Goal: Transaction & Acquisition: Purchase product/service

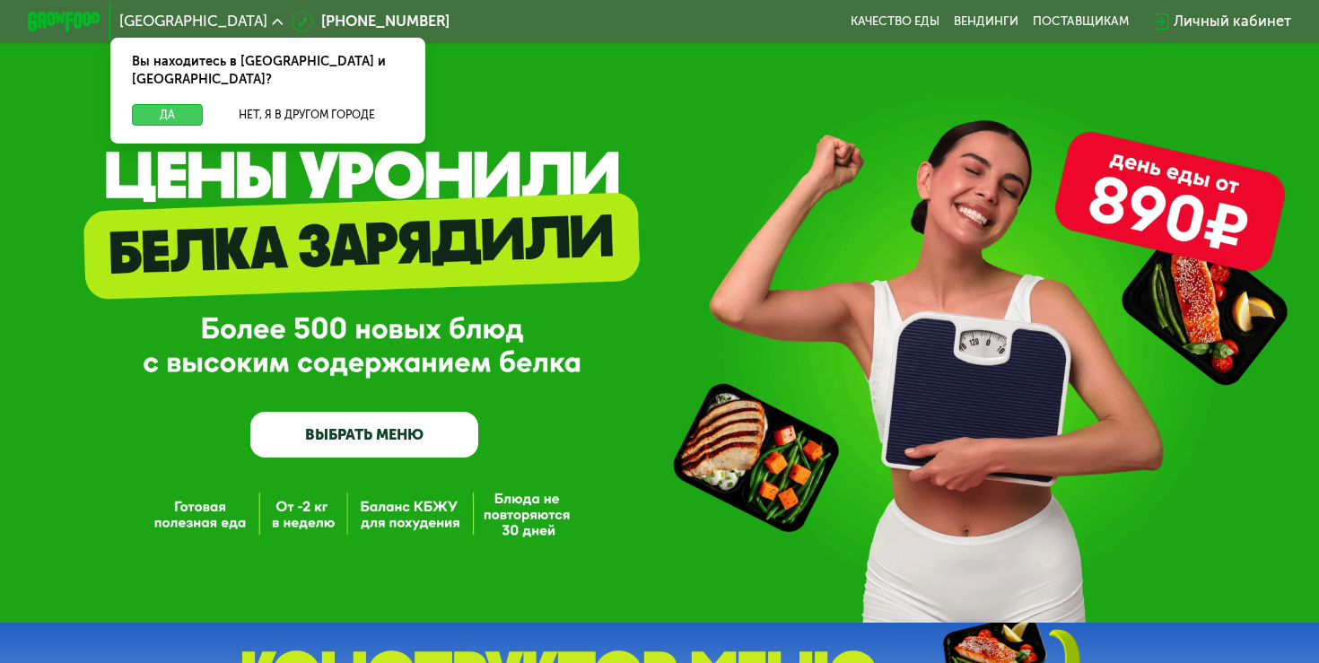
click at [186, 104] on button "Да" at bounding box center [167, 115] width 71 height 22
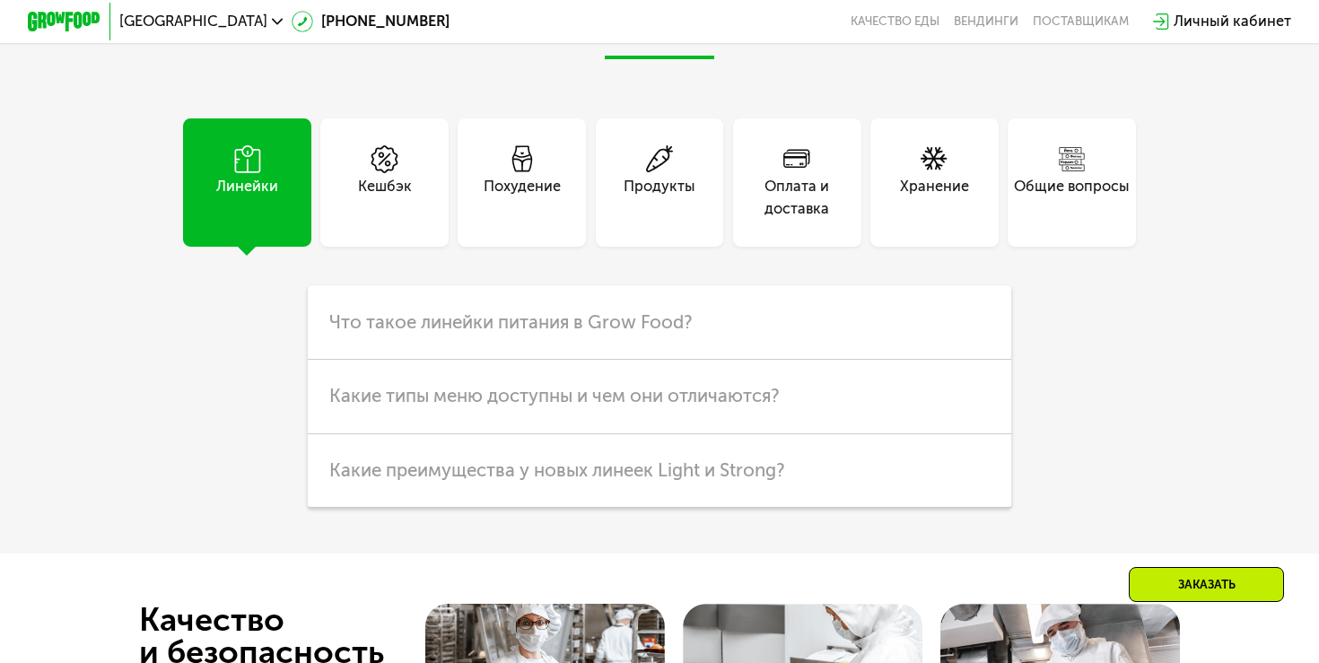
scroll to position [4273, 0]
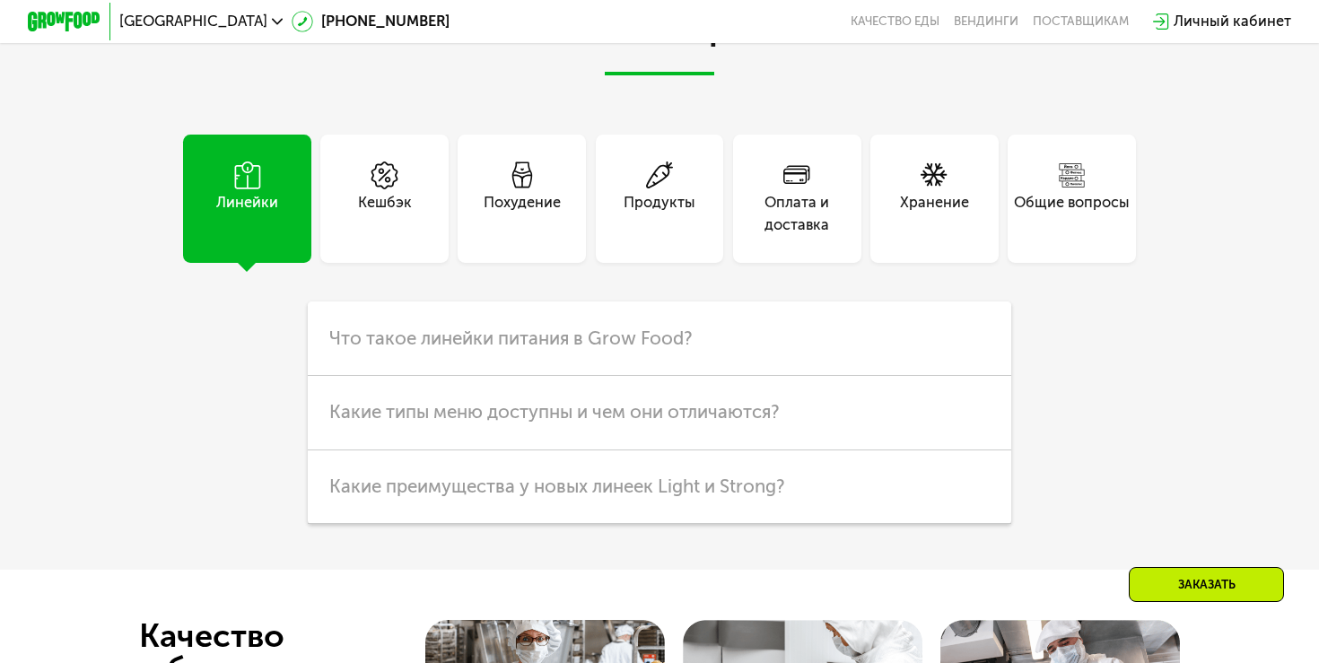
click at [637, 192] on div "Продукты" at bounding box center [660, 214] width 72 height 44
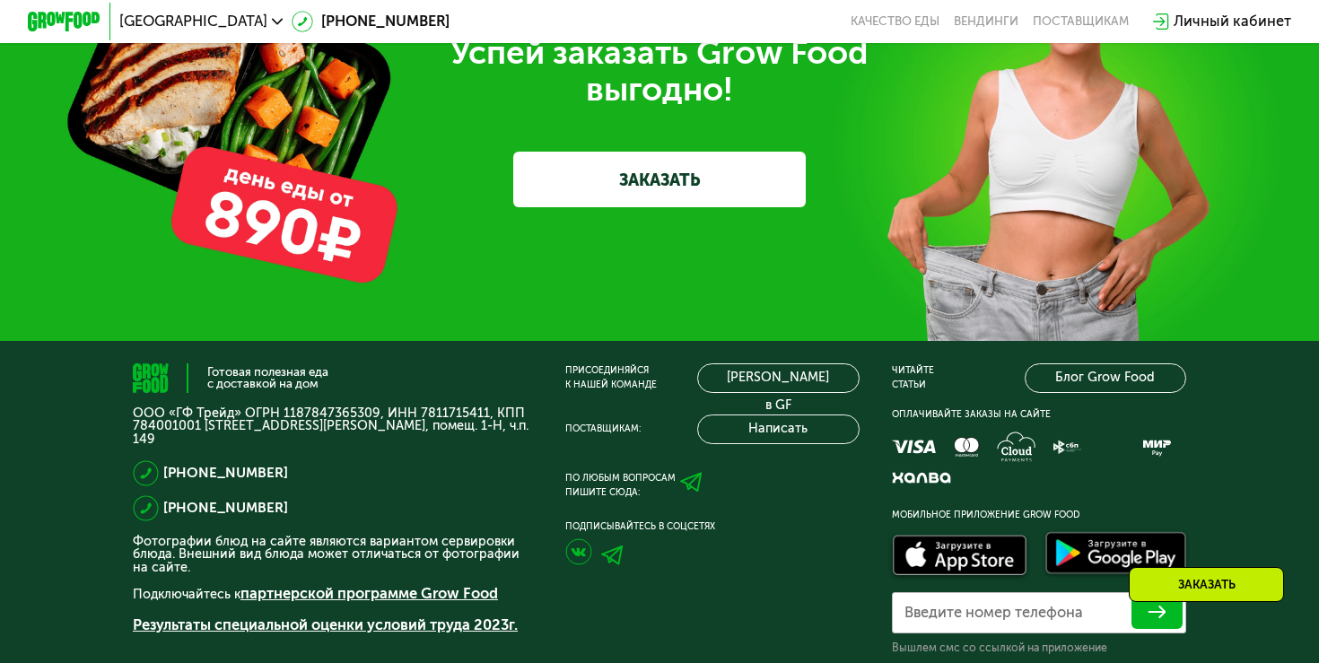
scroll to position [5266, 0]
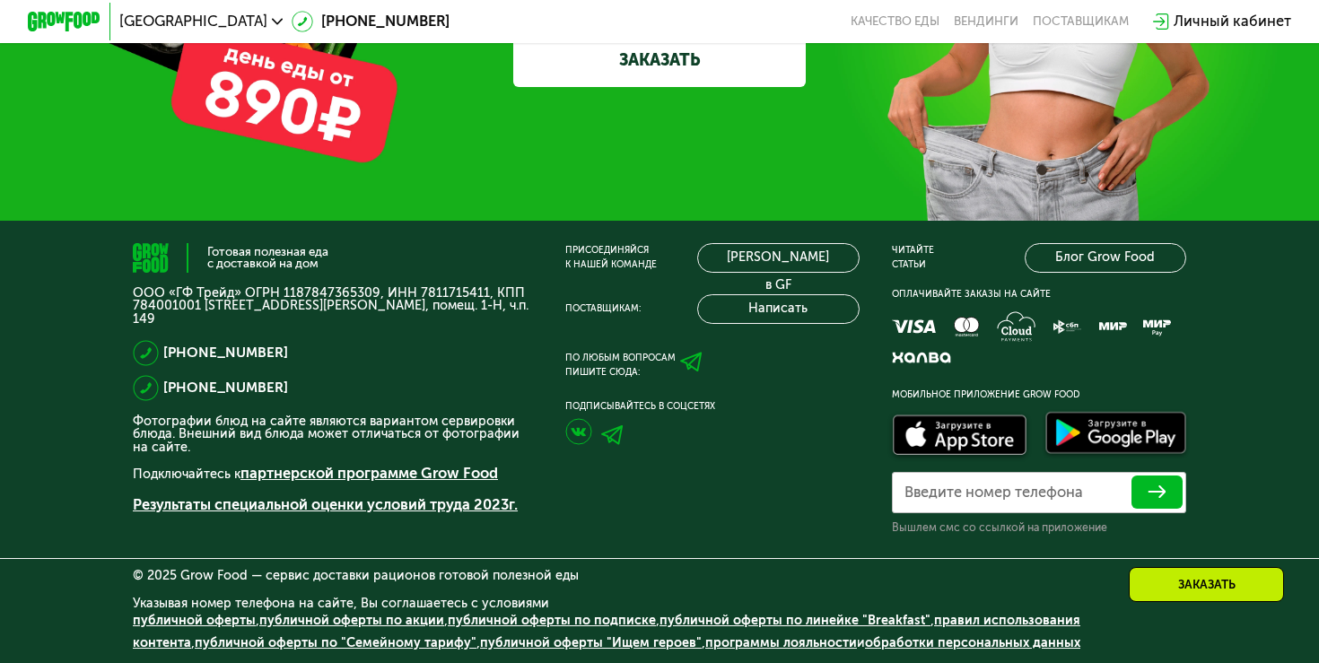
click at [617, 434] on img at bounding box center [612, 435] width 22 height 20
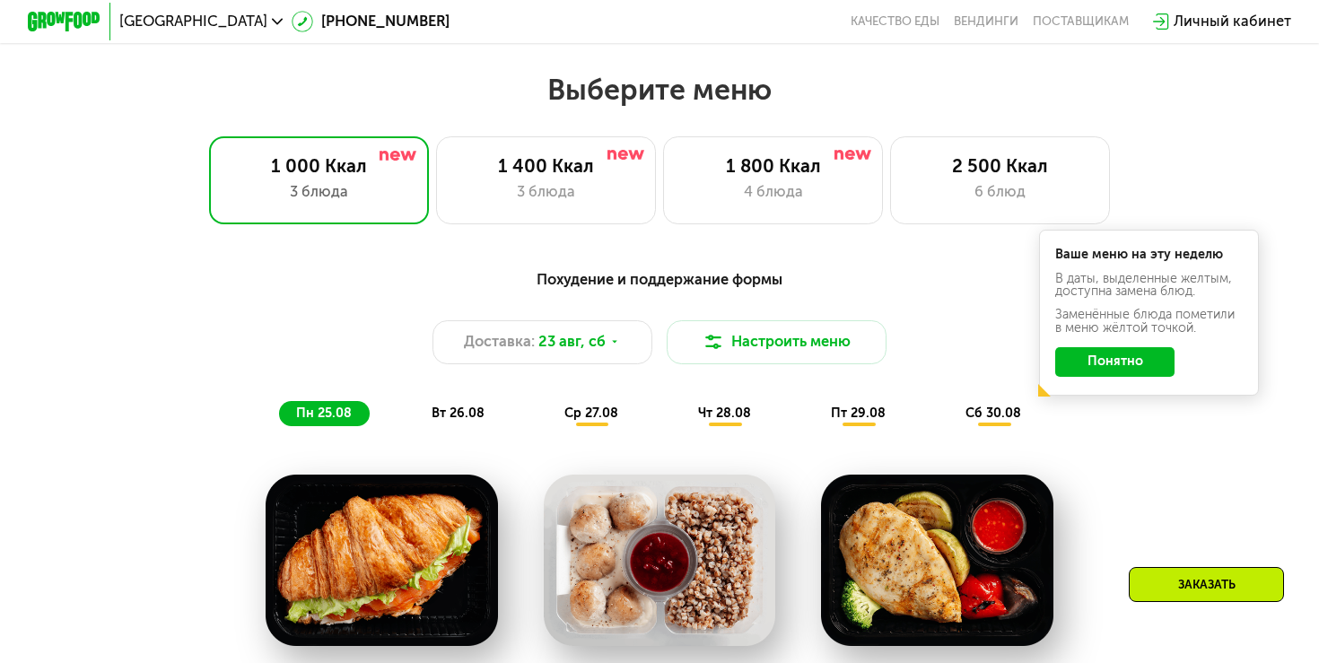
scroll to position [732, 0]
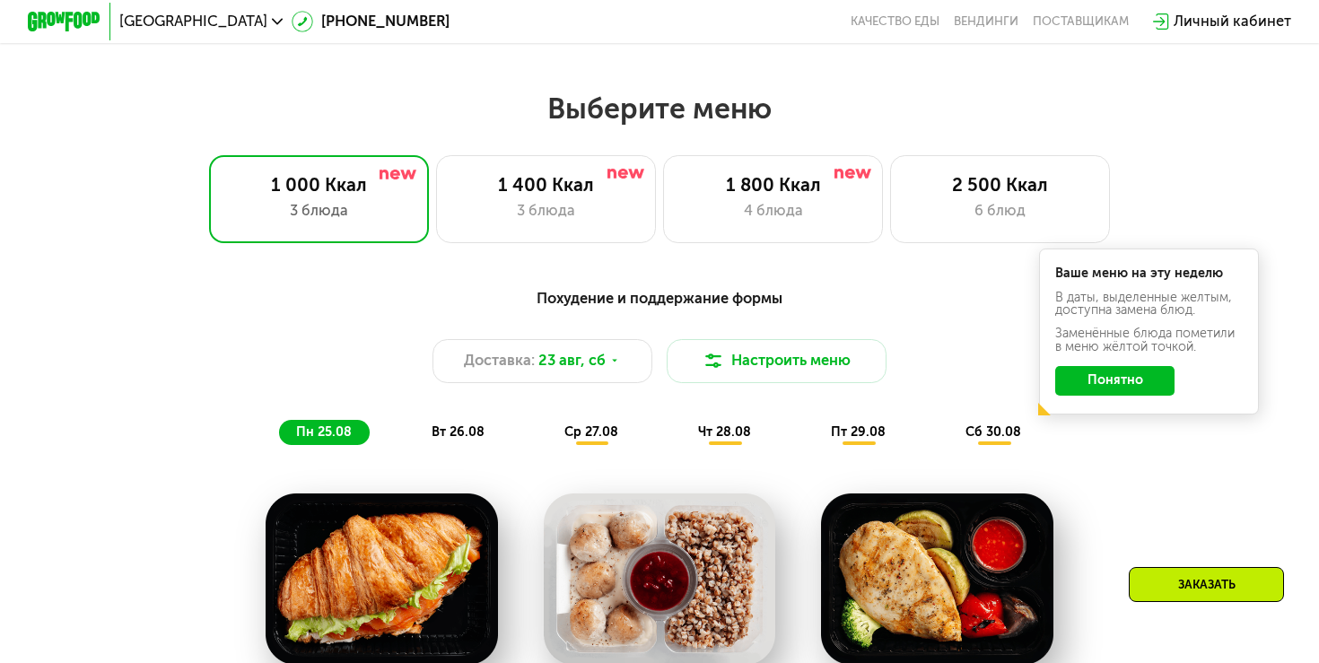
click at [459, 436] on span "вт 26.08" at bounding box center [458, 432] width 53 height 15
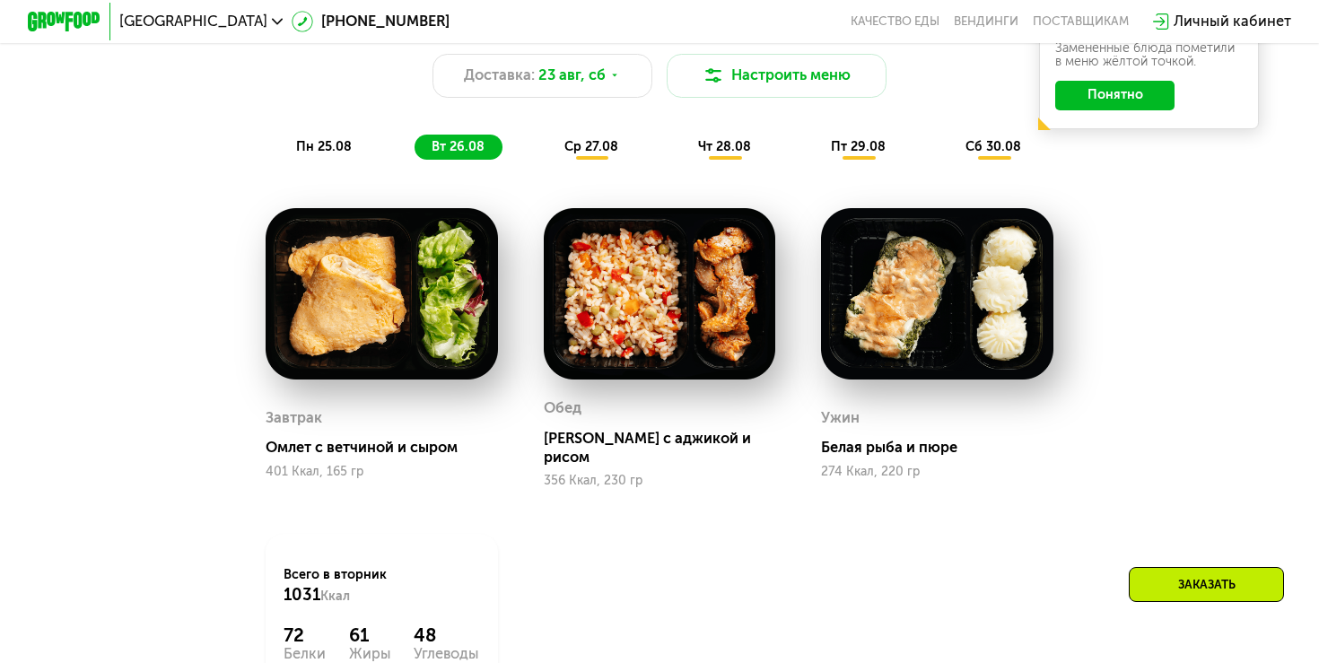
scroll to position [1012, 0]
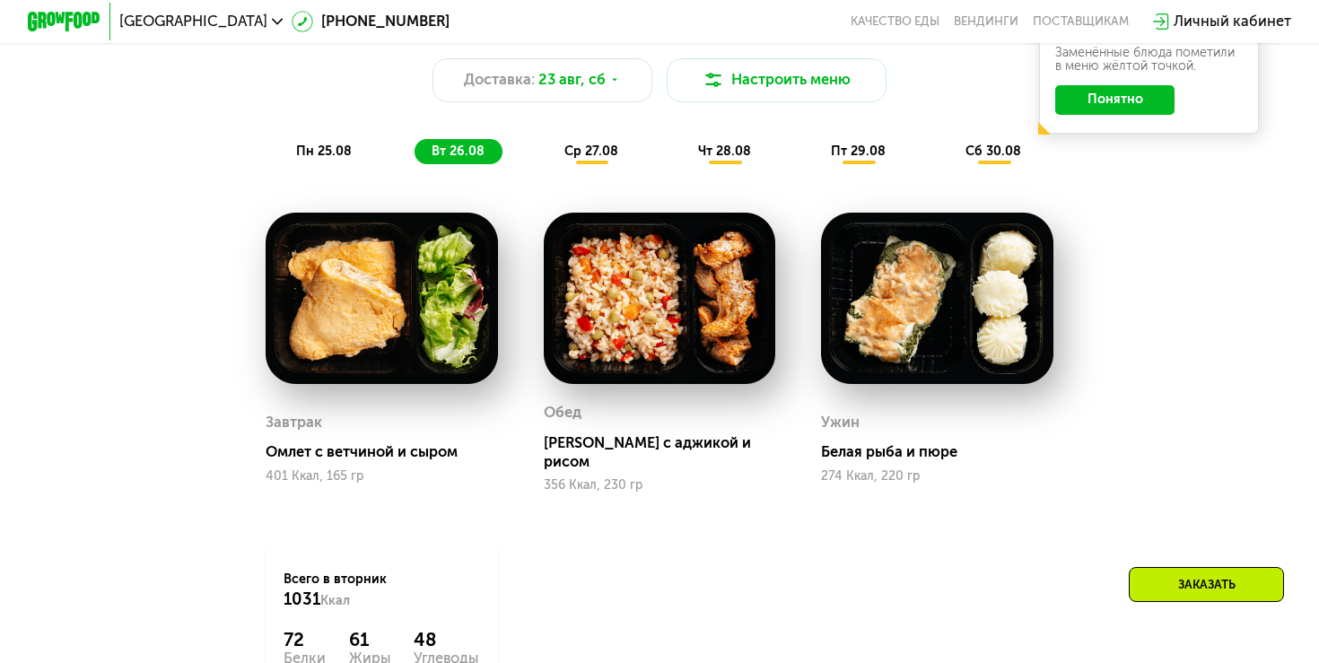
click at [592, 150] on span "ср 27.08" at bounding box center [592, 151] width 54 height 15
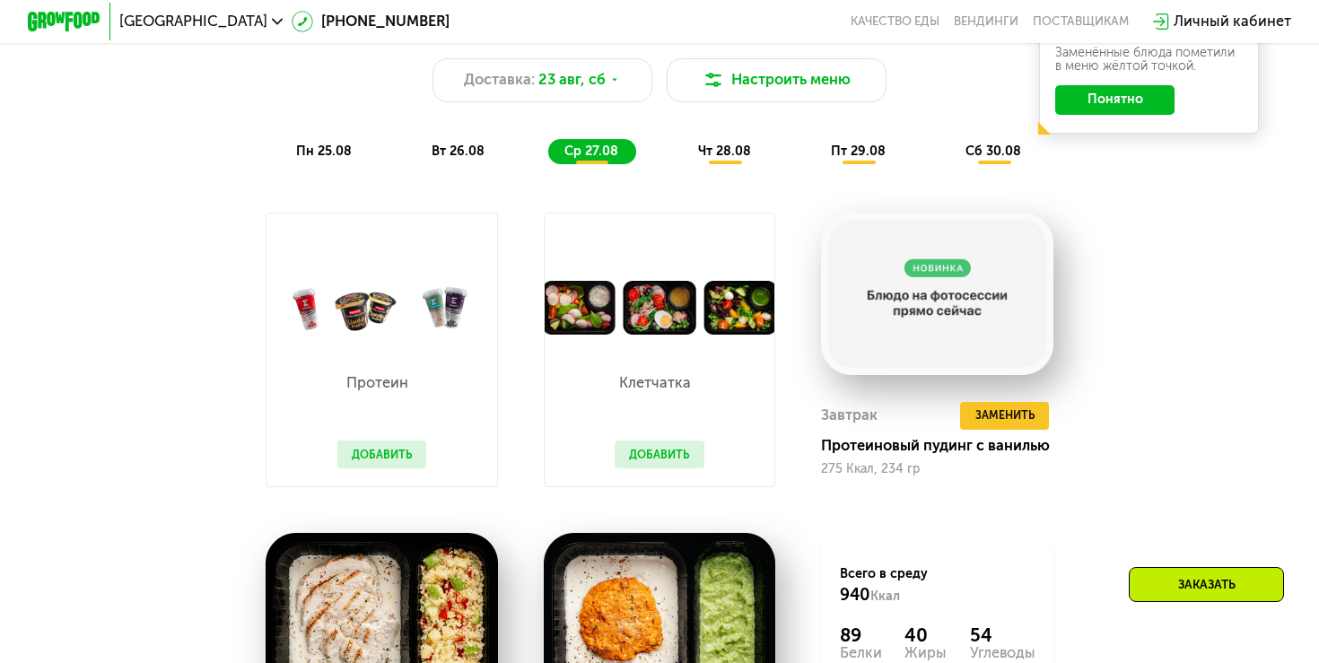
click at [711, 167] on div "Похудение и поддержание формы Доставка: [DATE] Настроить меню пн 25.08 вт 26.08…" at bounding box center [659, 85] width 1107 height 180
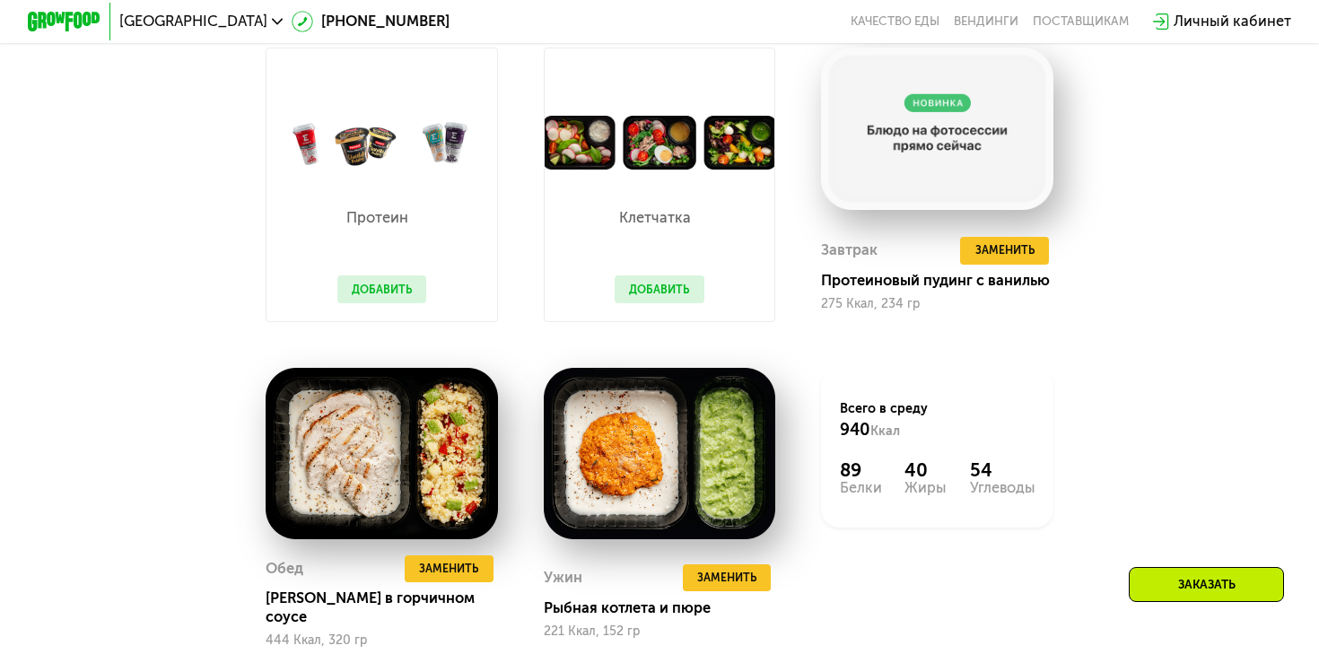
scroll to position [723, 0]
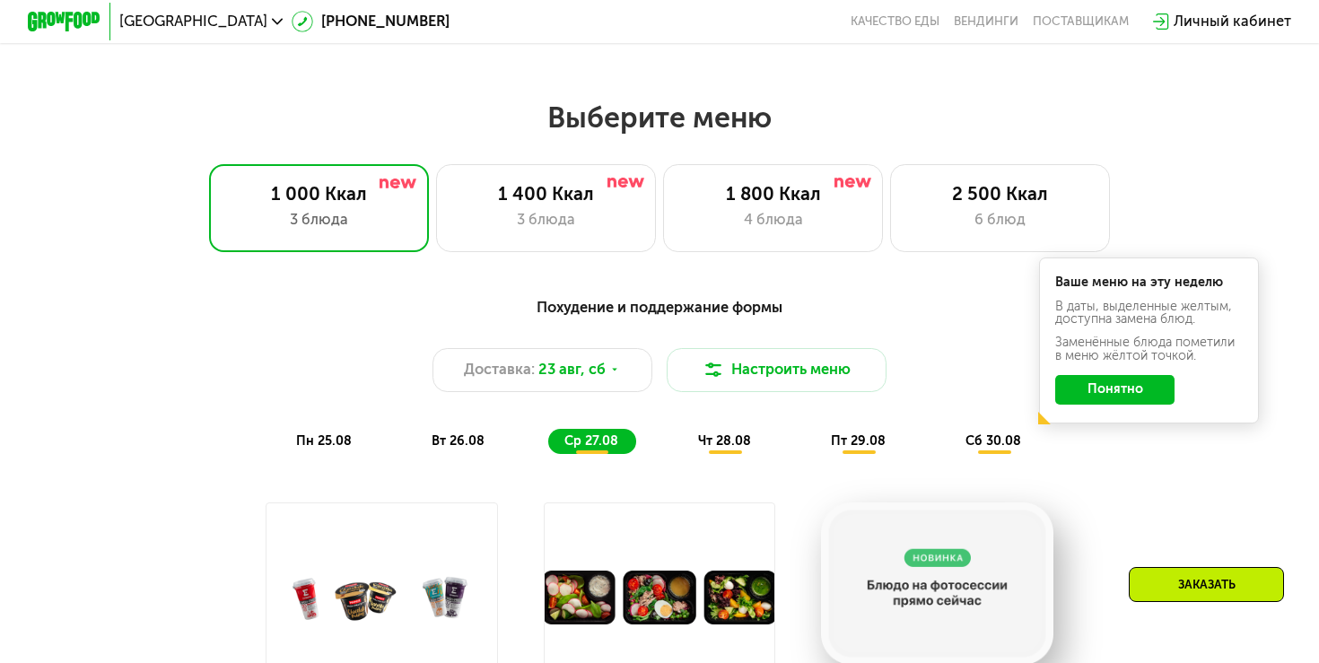
click at [743, 445] on span "чт 28.08" at bounding box center [724, 441] width 53 height 15
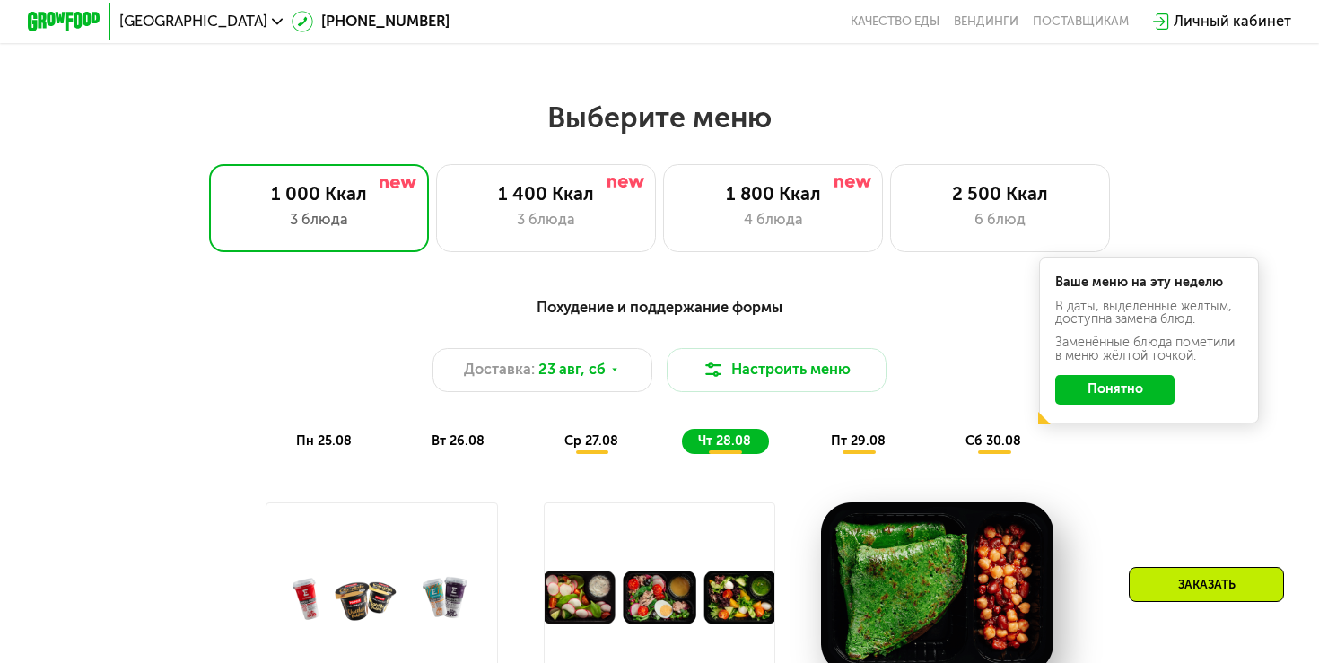
click at [950, 431] on div "пт 29.08" at bounding box center [995, 442] width 91 height 26
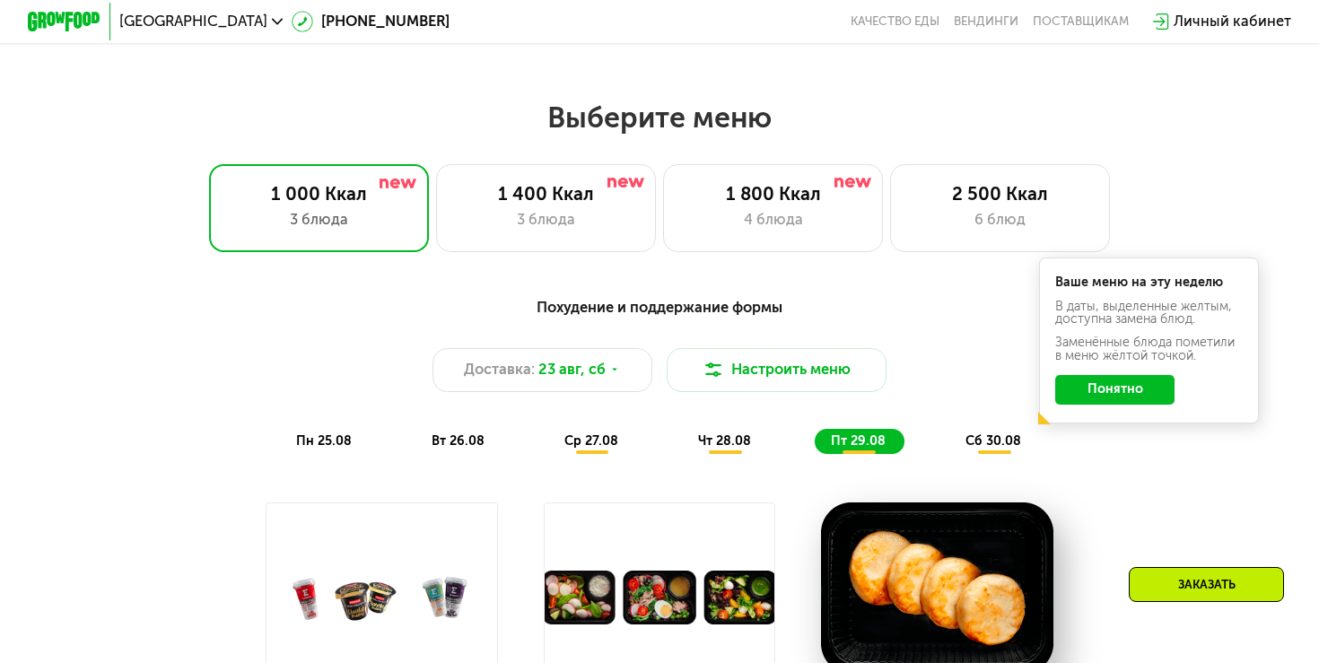
click at [985, 441] on span "сб 30.08" at bounding box center [994, 441] width 56 height 15
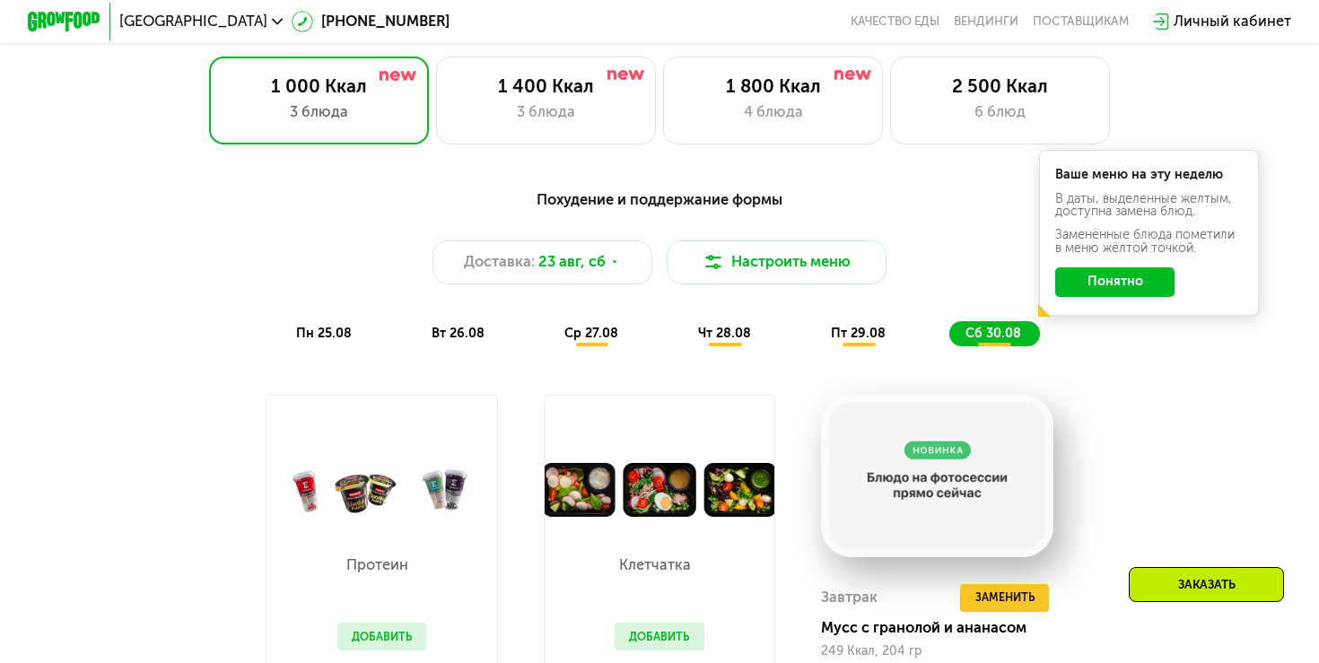
scroll to position [865, 0]
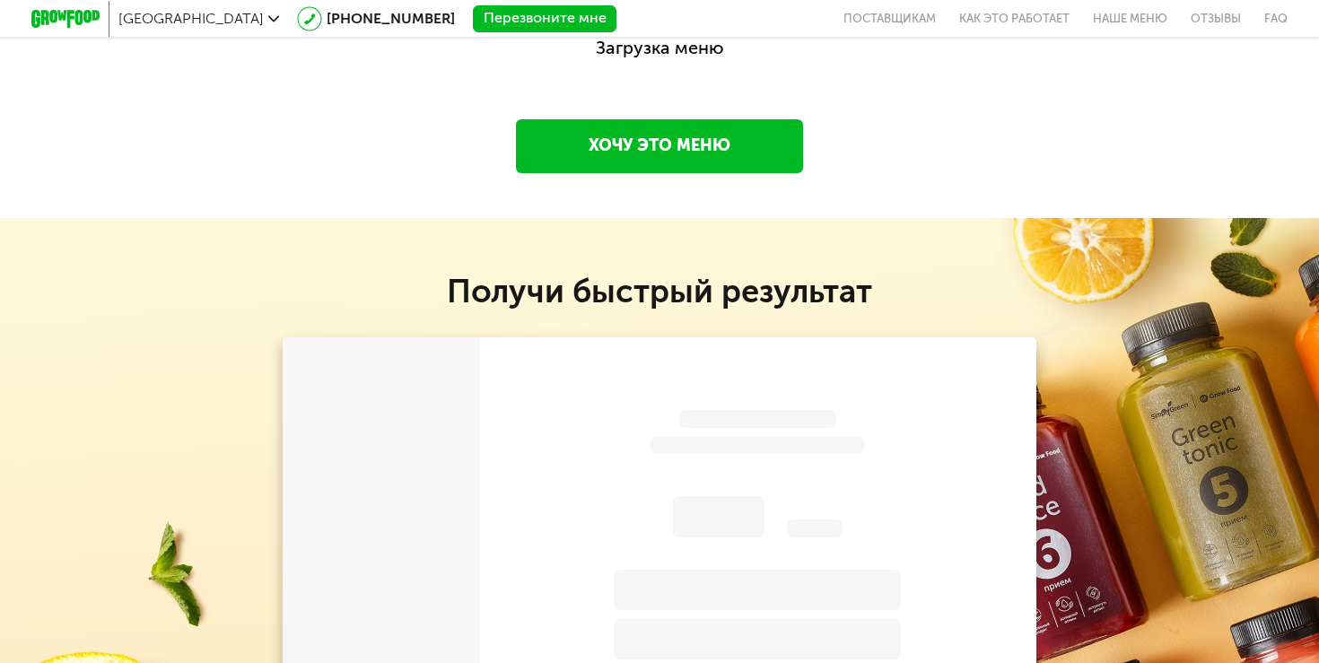
click at [704, 151] on link "Хочу это меню" at bounding box center [659, 146] width 287 height 54
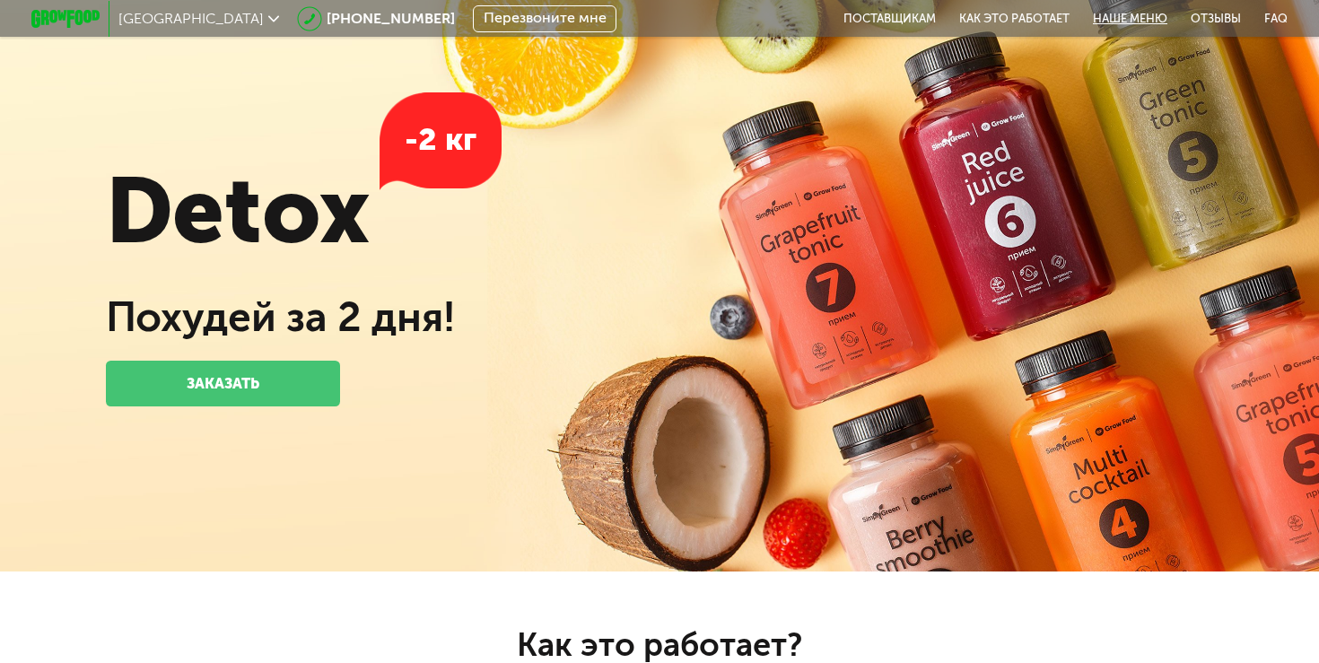
click at [1115, 11] on link "Наше меню" at bounding box center [1131, 18] width 98 height 37
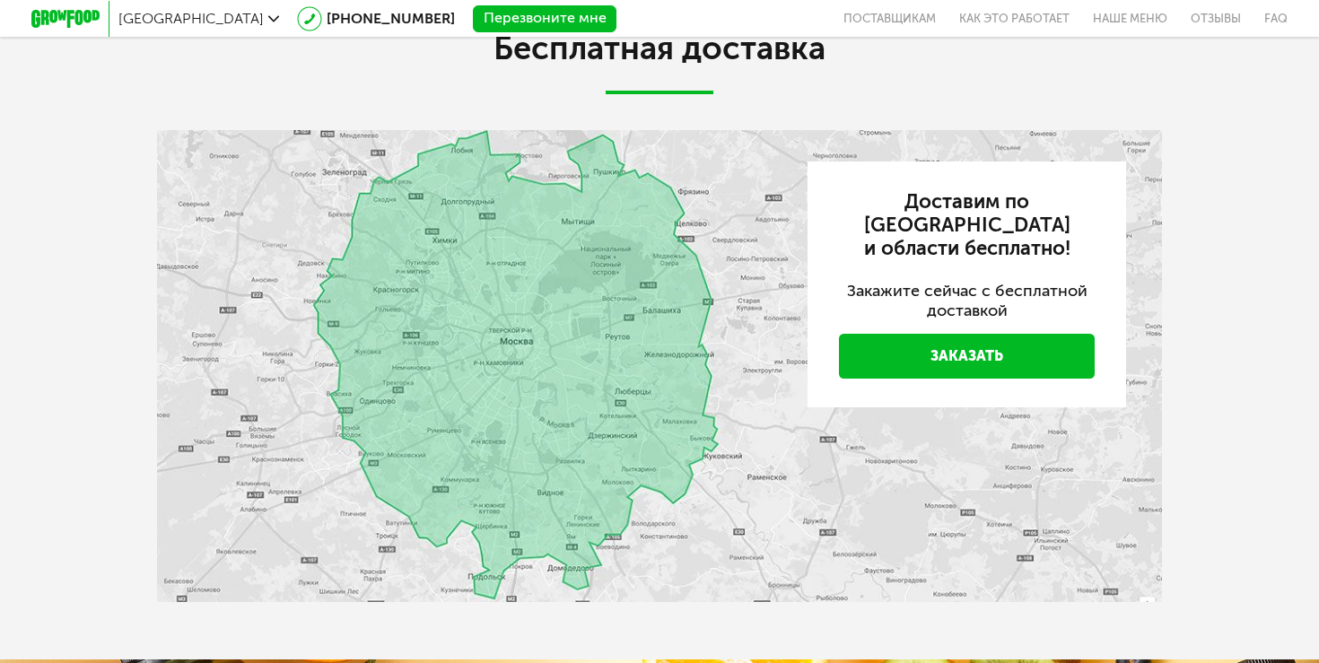
scroll to position [2991, 0]
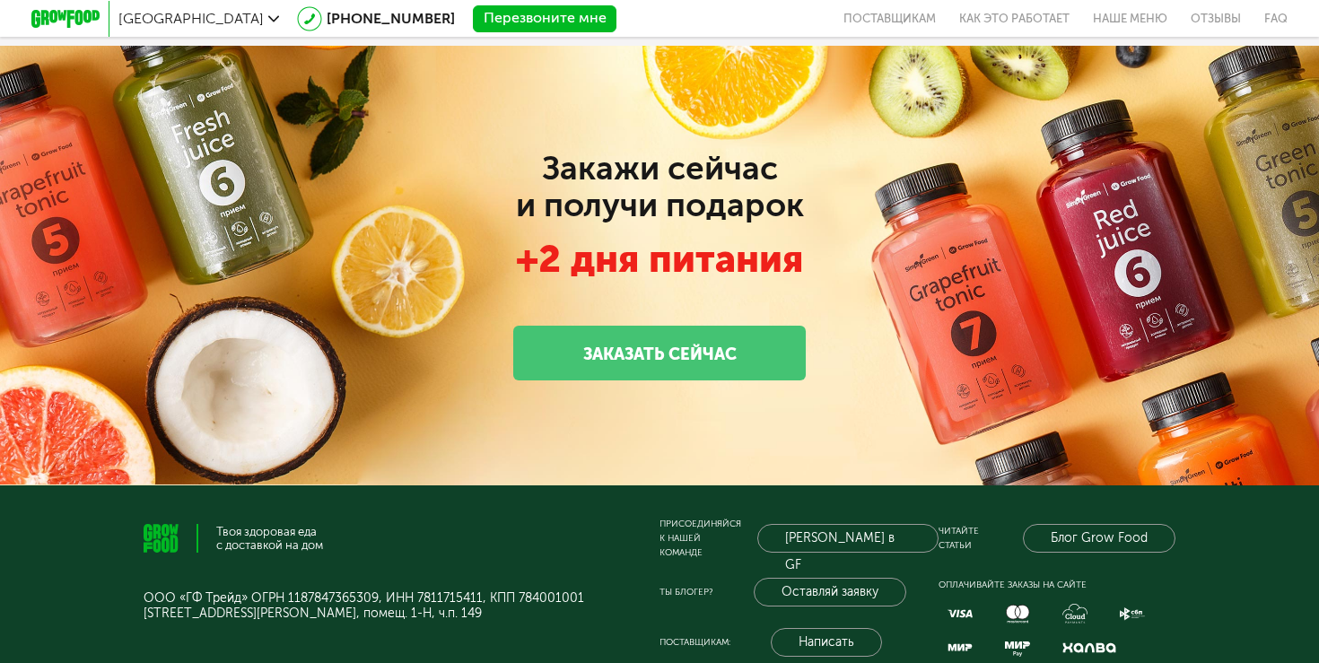
scroll to position [3905, 0]
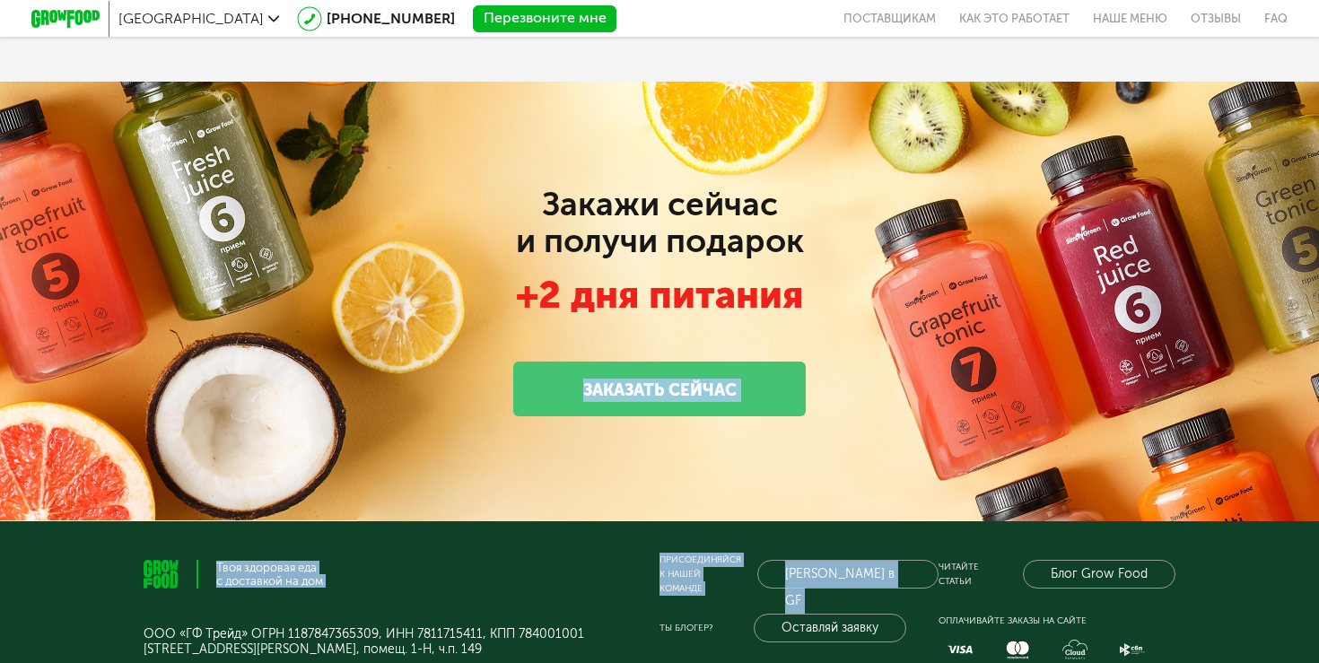
drag, startPoint x: 1061, startPoint y: 355, endPoint x: 995, endPoint y: 550, distance: 205.5
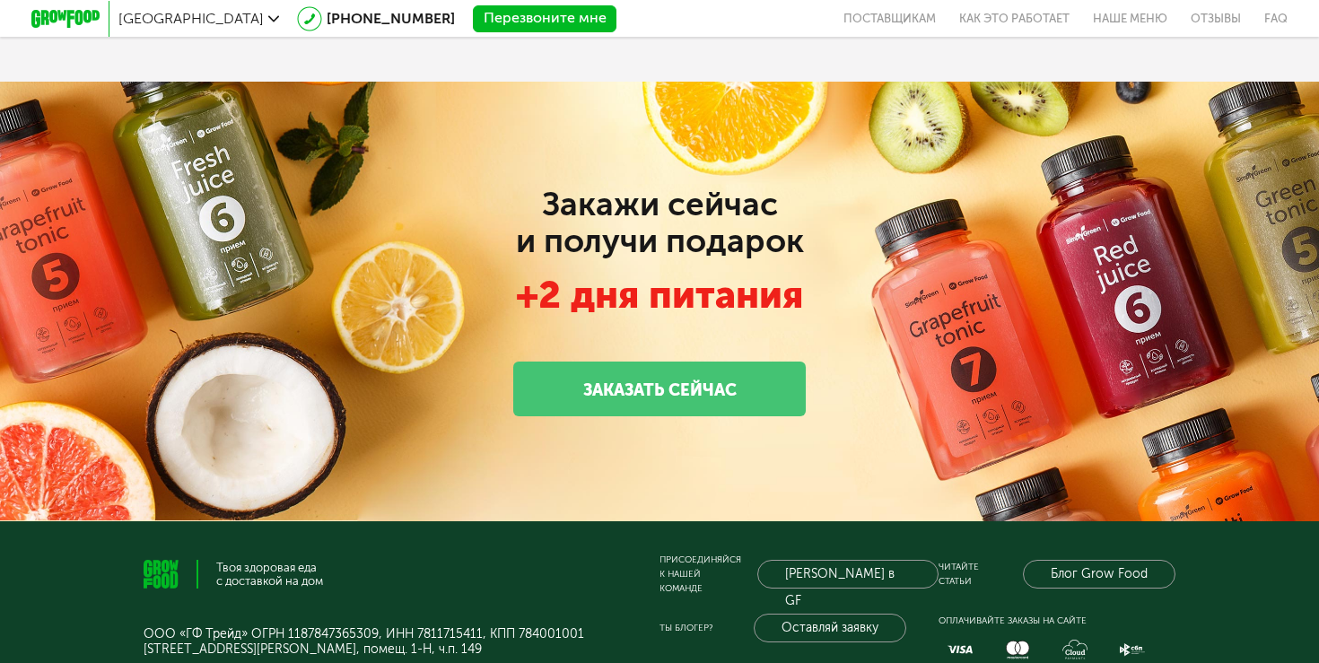
click at [1024, 363] on div "Закажи сейчас и получи подарок +2 дня питания Заказать сейчас" at bounding box center [659, 302] width 1319 height 440
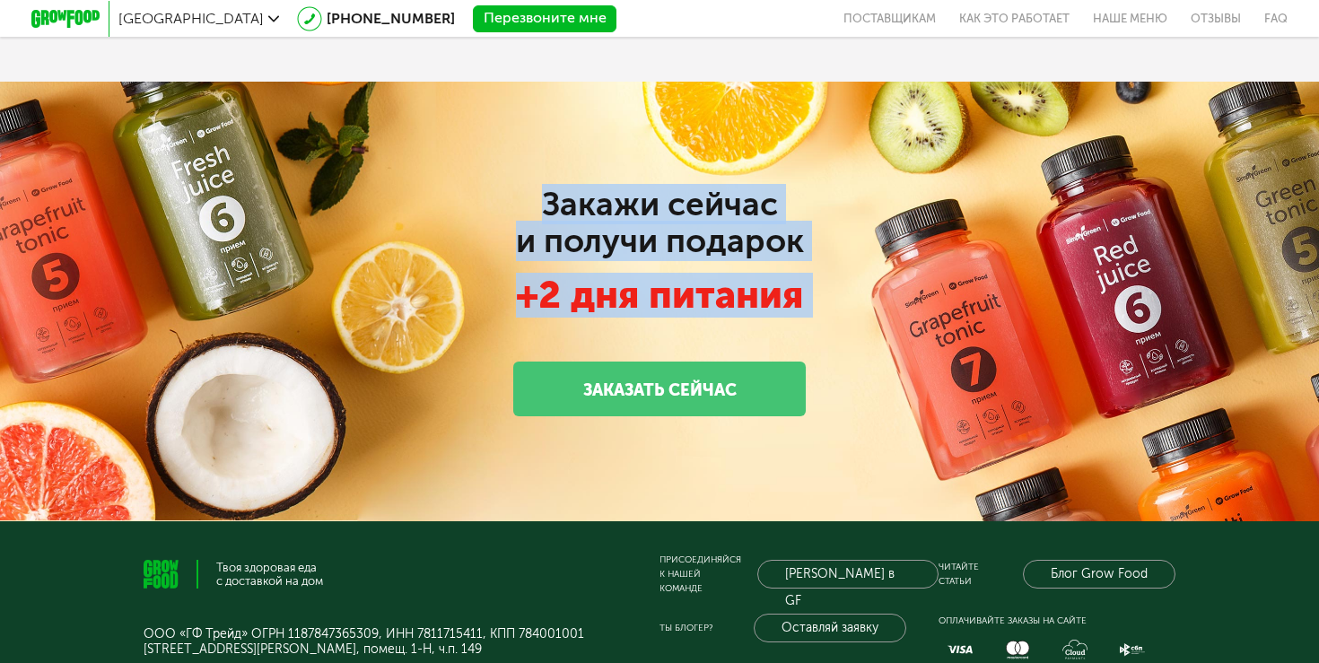
drag, startPoint x: 1059, startPoint y: 329, endPoint x: 947, endPoint y: 182, distance: 185.1
click at [947, 181] on div "Закажи сейчас и получи подарок +2 дня питания Заказать сейчас" at bounding box center [659, 302] width 1319 height 440
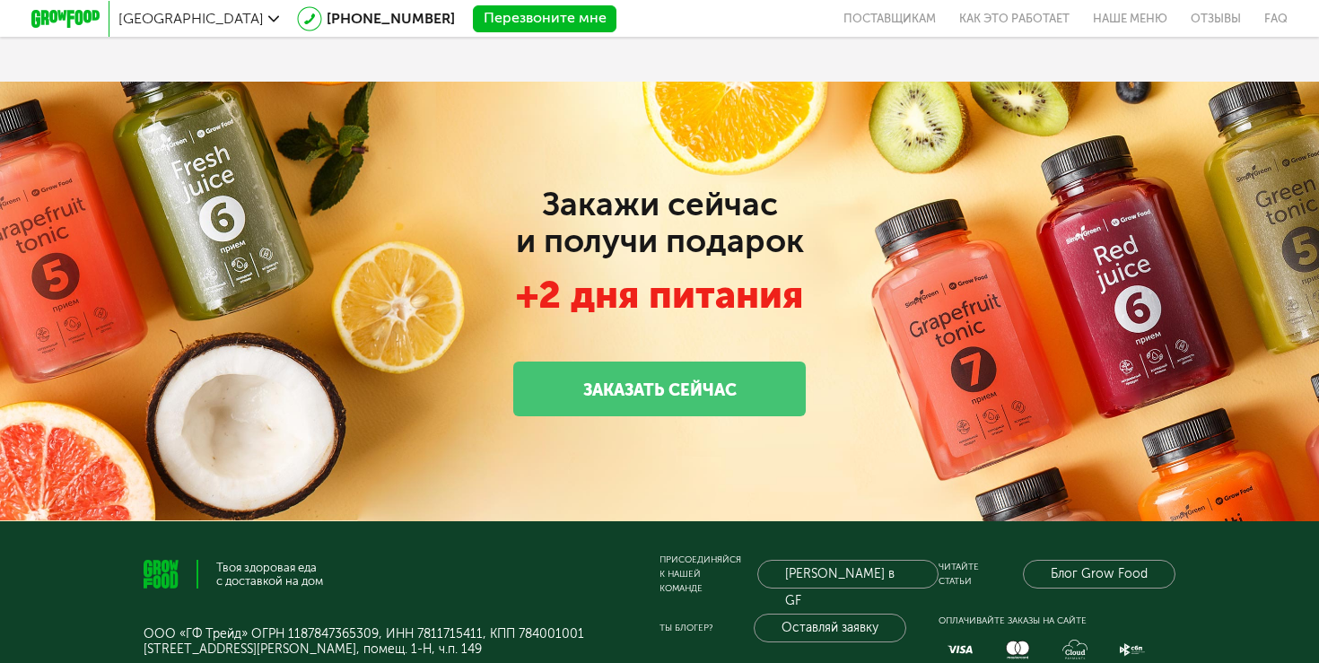
click at [967, 203] on div "Закажи сейчас и получи подарок +2 дня питания Заказать сейчас" at bounding box center [659, 302] width 1319 height 440
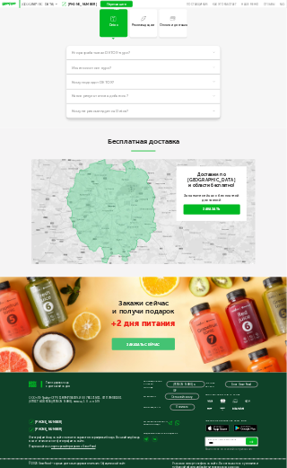
scroll to position [617, 0]
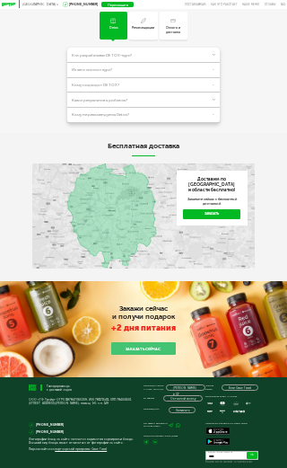
click at [251, 318] on div "Закажи сейчас и получи подарок +2 дня питания Заказать сейчас" at bounding box center [143, 329] width 287 height 96
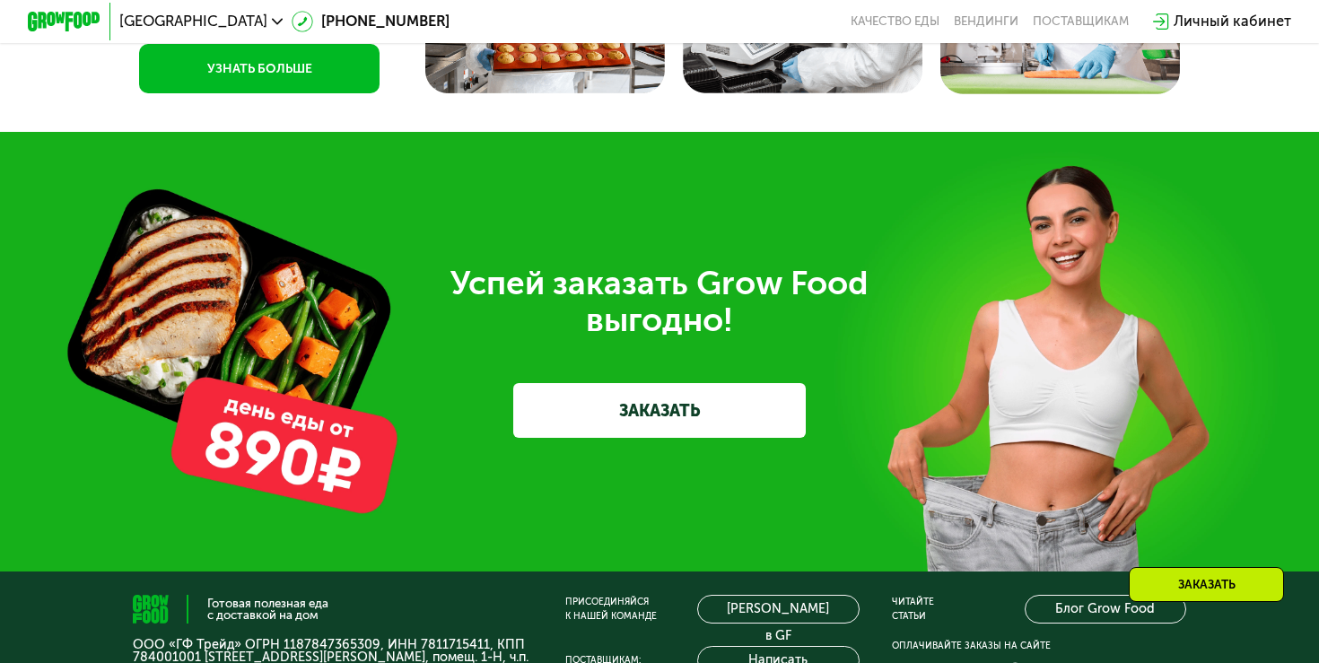
scroll to position [5304, 0]
